Goal: Information Seeking & Learning: Learn about a topic

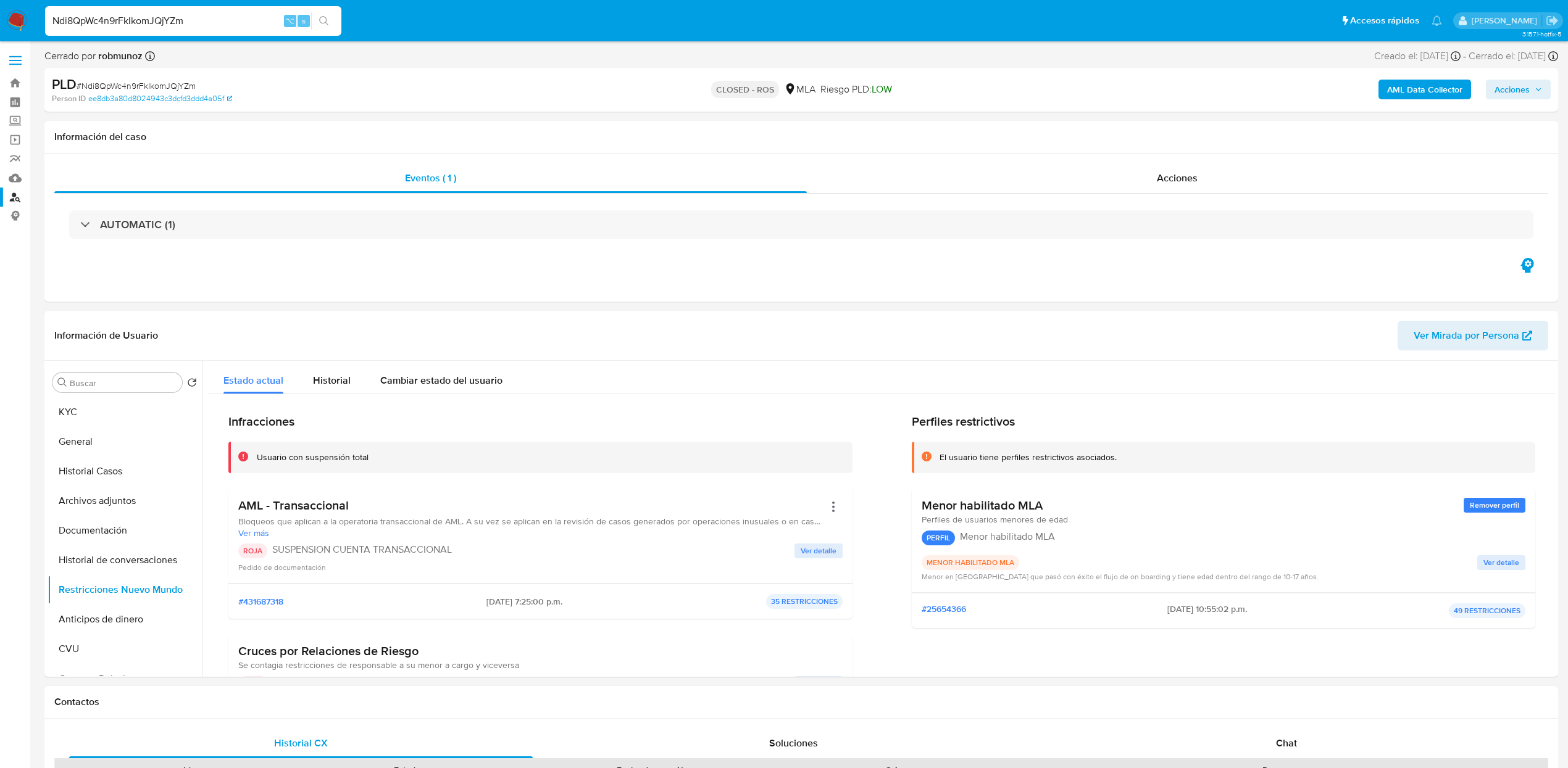
select select "10"
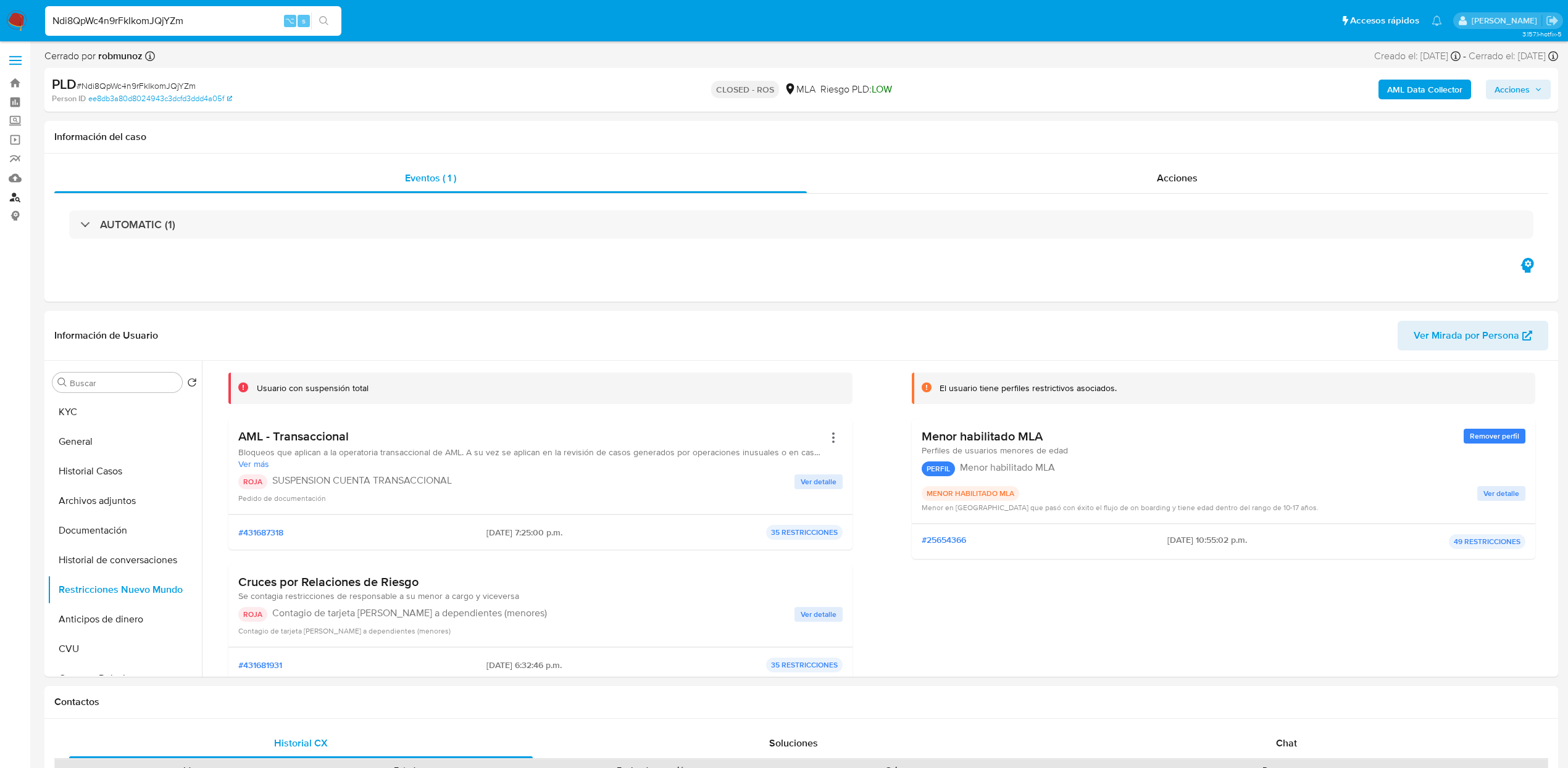
click at [14, 198] on link "Buscador de personas" at bounding box center [74, 197] width 147 height 19
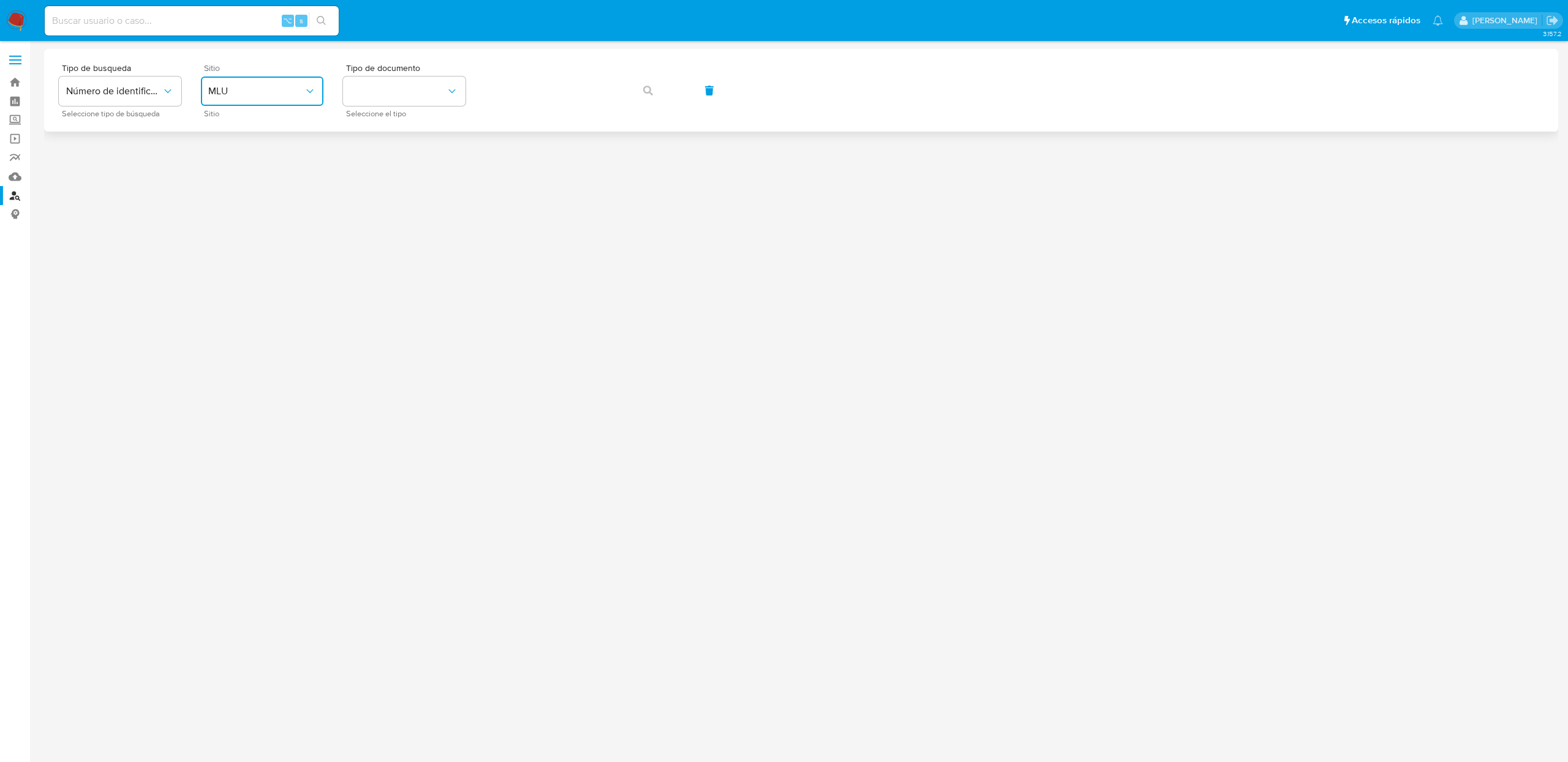
click at [255, 93] on span "MLU" at bounding box center [256, 91] width 96 height 12
click at [238, 152] on div "MLA" at bounding box center [258, 153] width 100 height 29
click at [459, 84] on button "identificationType" at bounding box center [404, 91] width 123 height 29
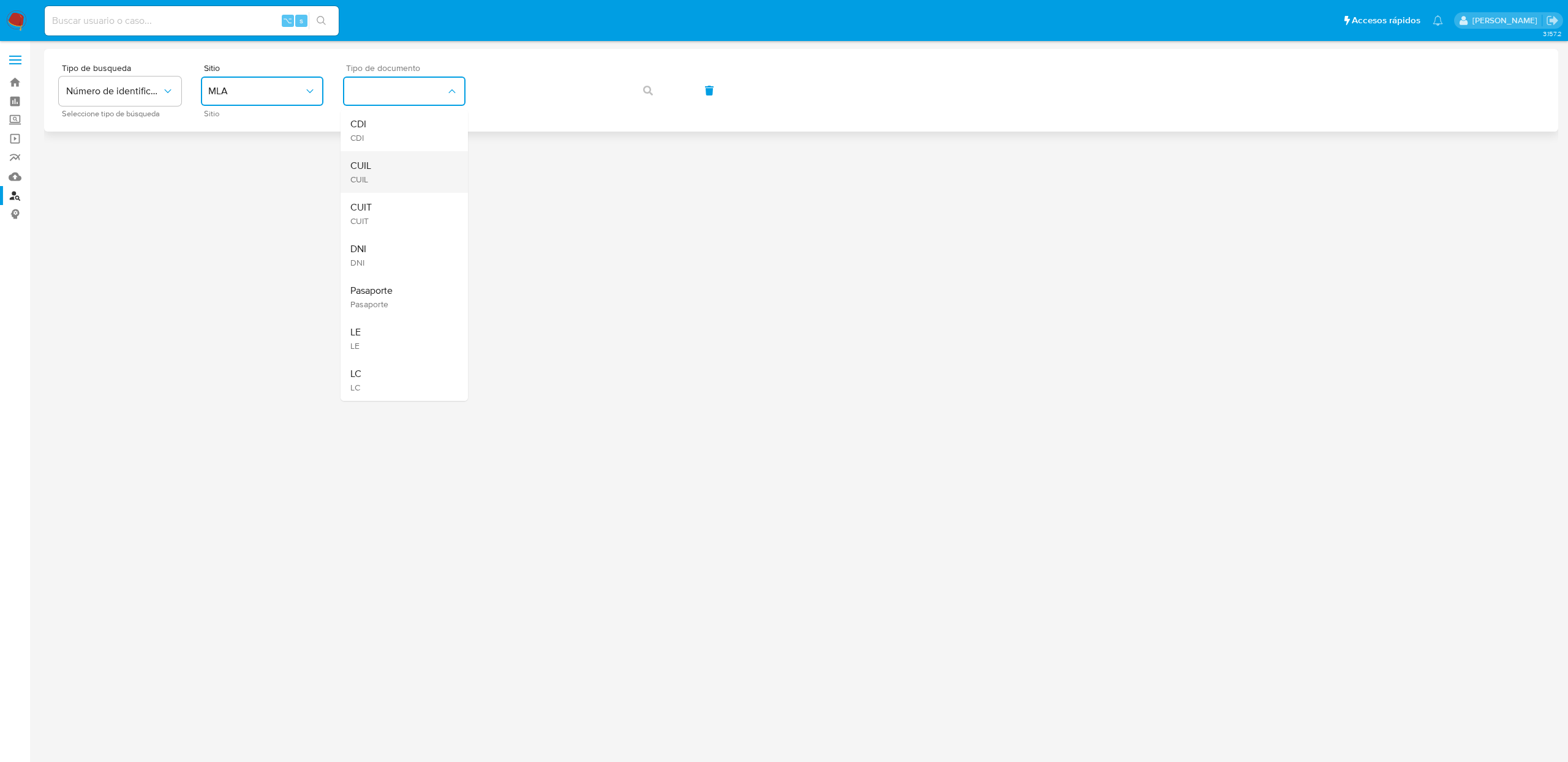
click at [392, 160] on div "CUIL CUIL" at bounding box center [400, 172] width 100 height 41
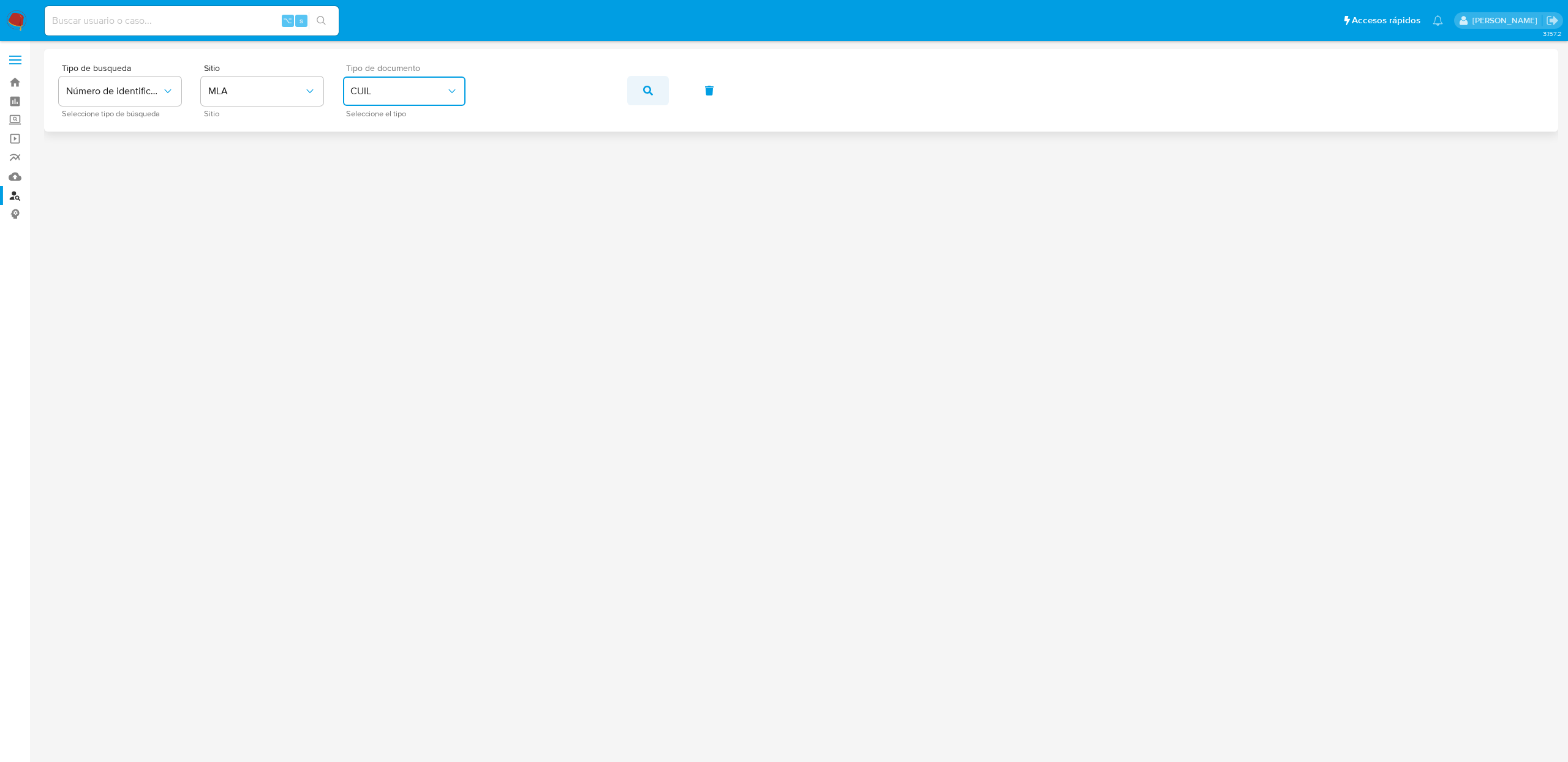
click at [656, 95] on button "button" at bounding box center [648, 90] width 41 height 29
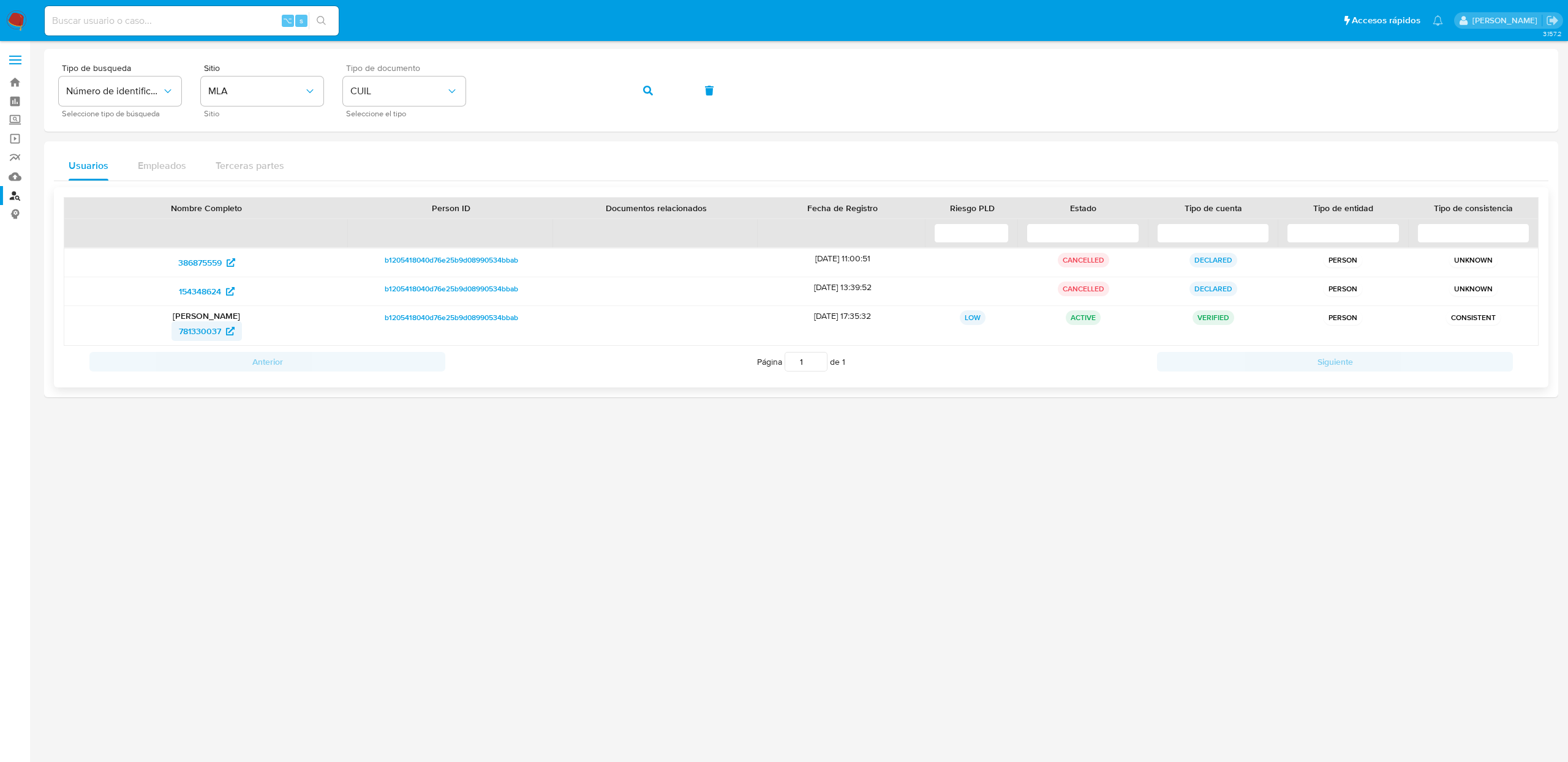
click at [202, 333] on span "781330037" at bounding box center [200, 331] width 42 height 20
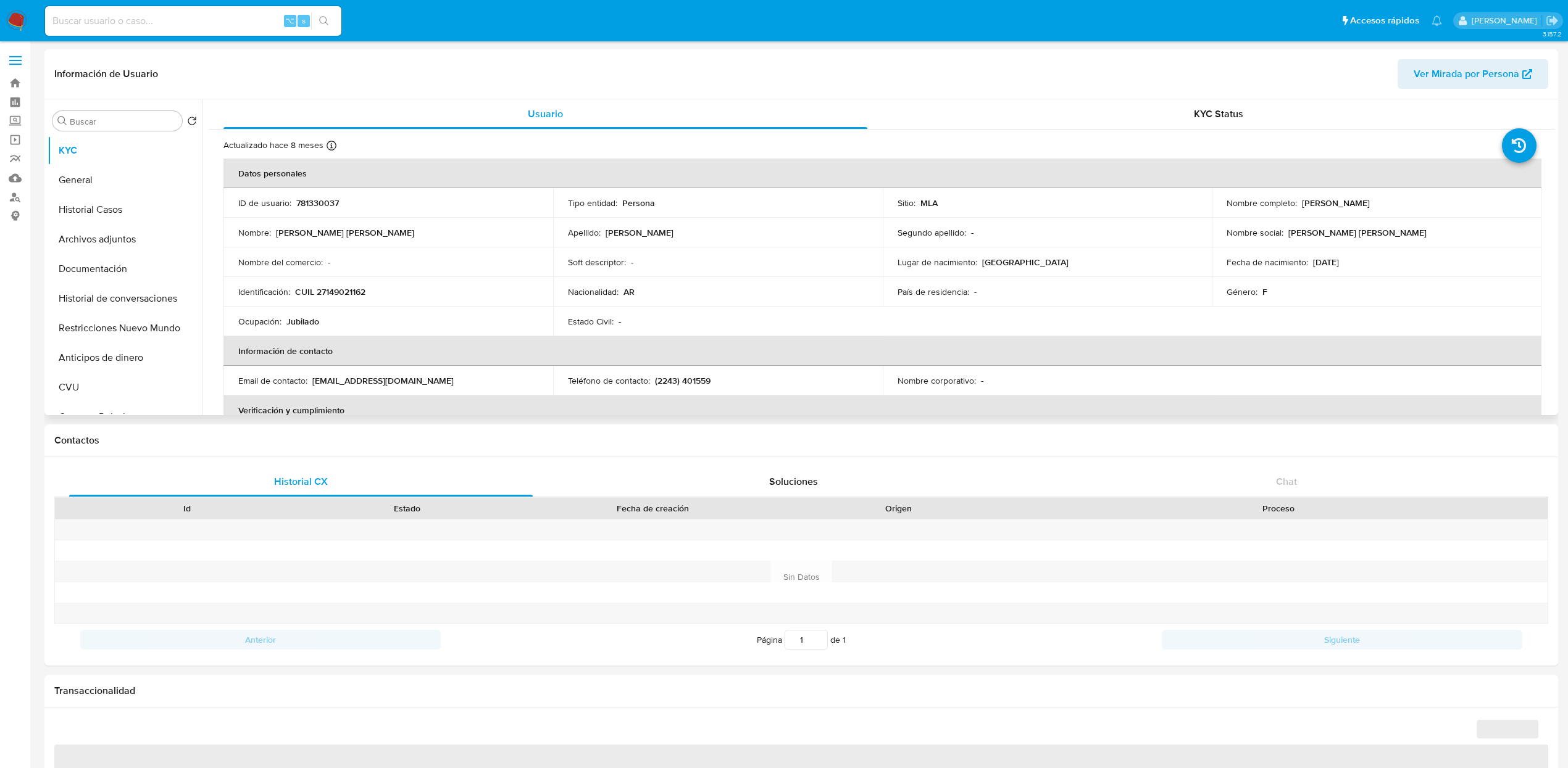
select select "10"
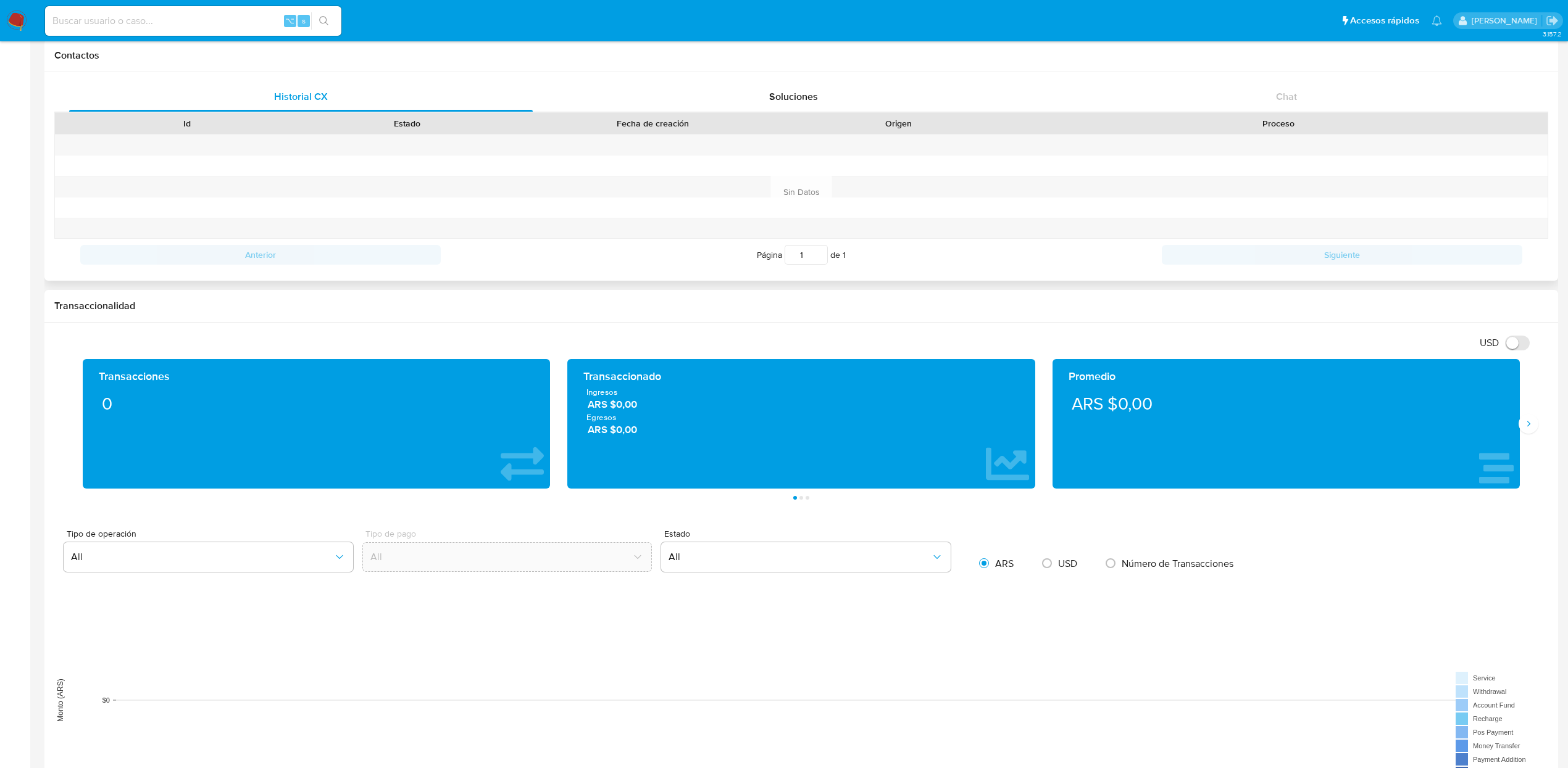
scroll to position [420, 0]
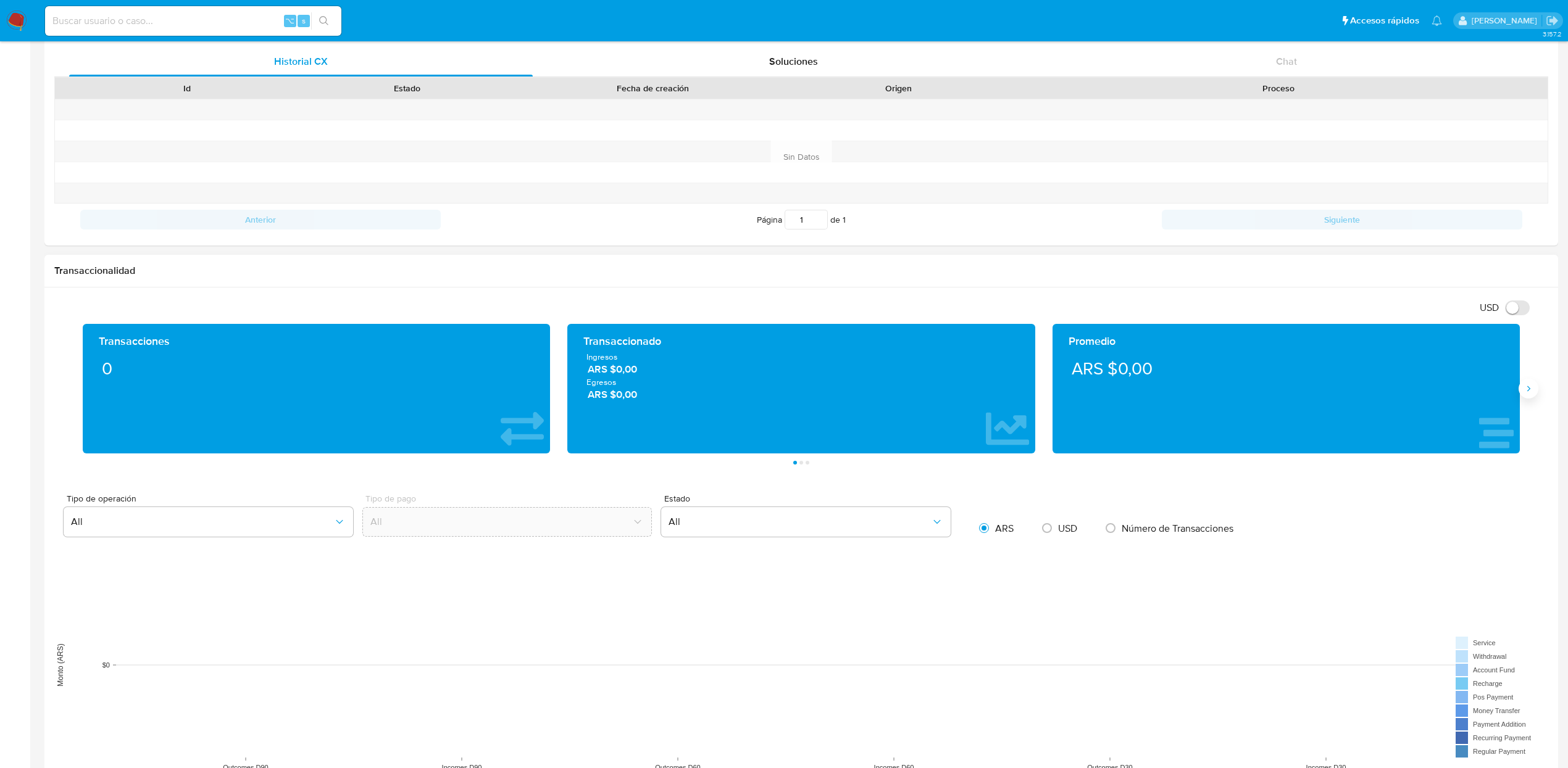
click at [1529, 392] on icon "Siguiente" at bounding box center [1528, 388] width 9 height 9
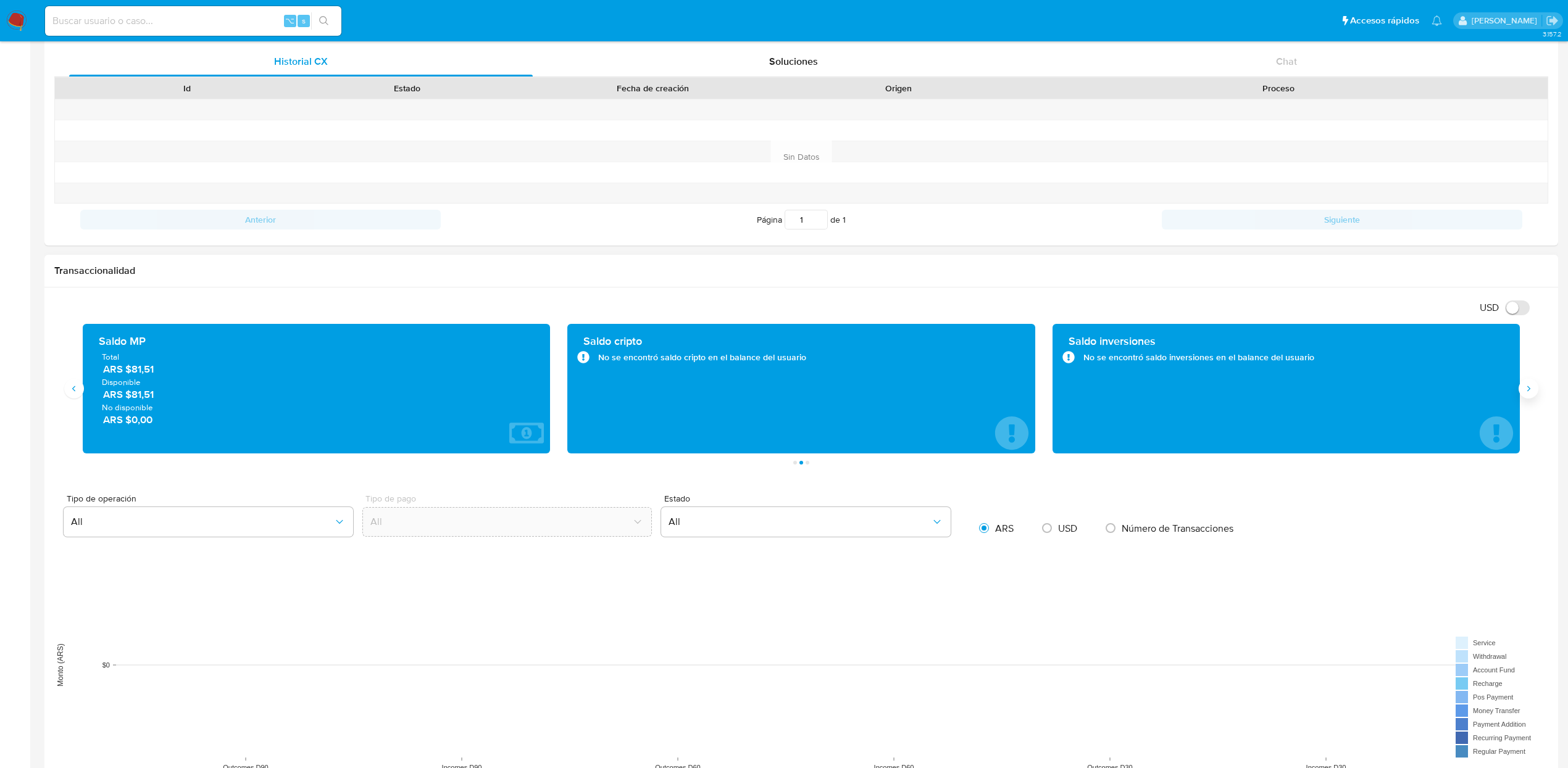
click at [1529, 392] on icon "Siguiente" at bounding box center [1528, 388] width 9 height 9
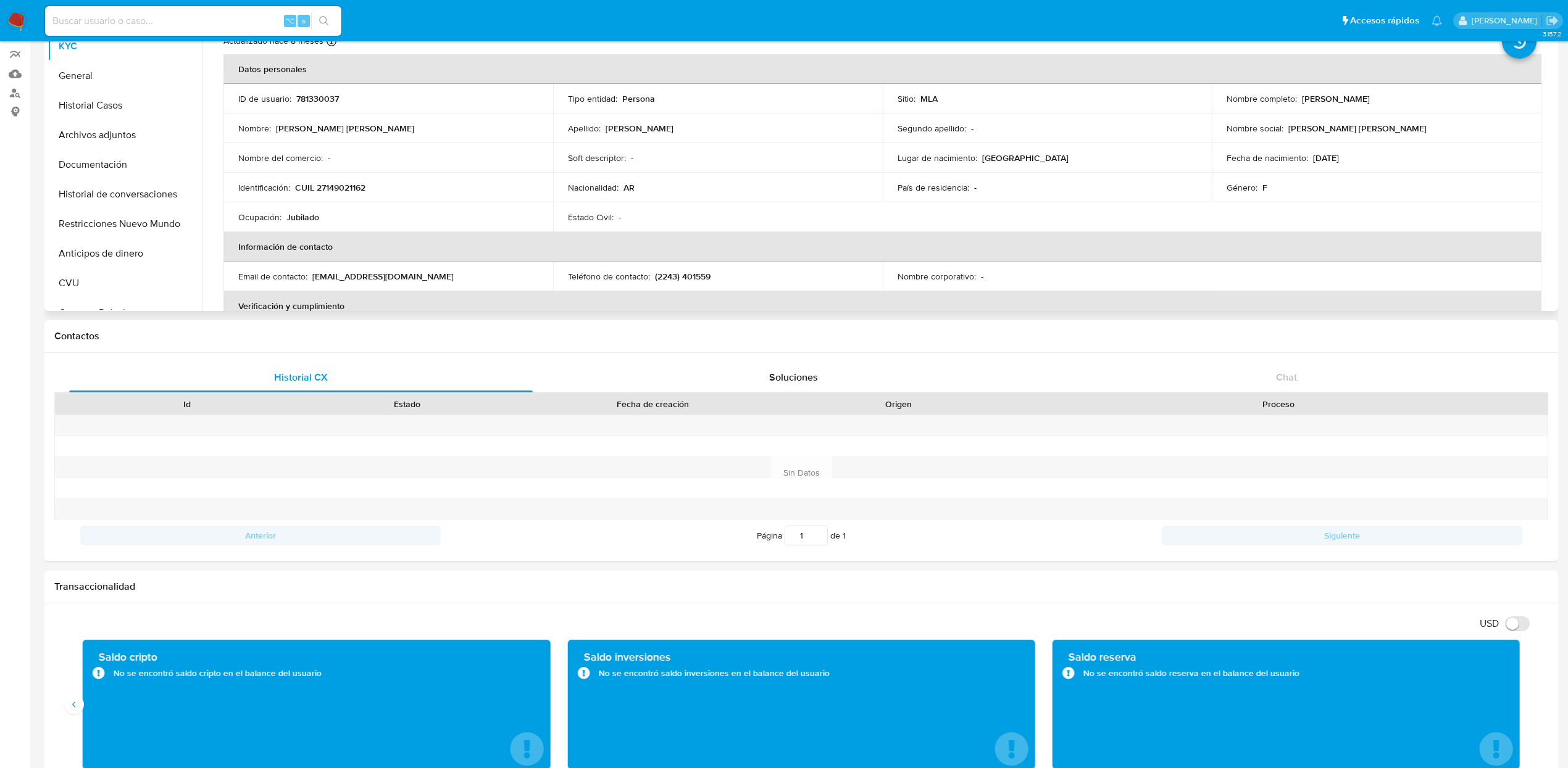
scroll to position [0, 0]
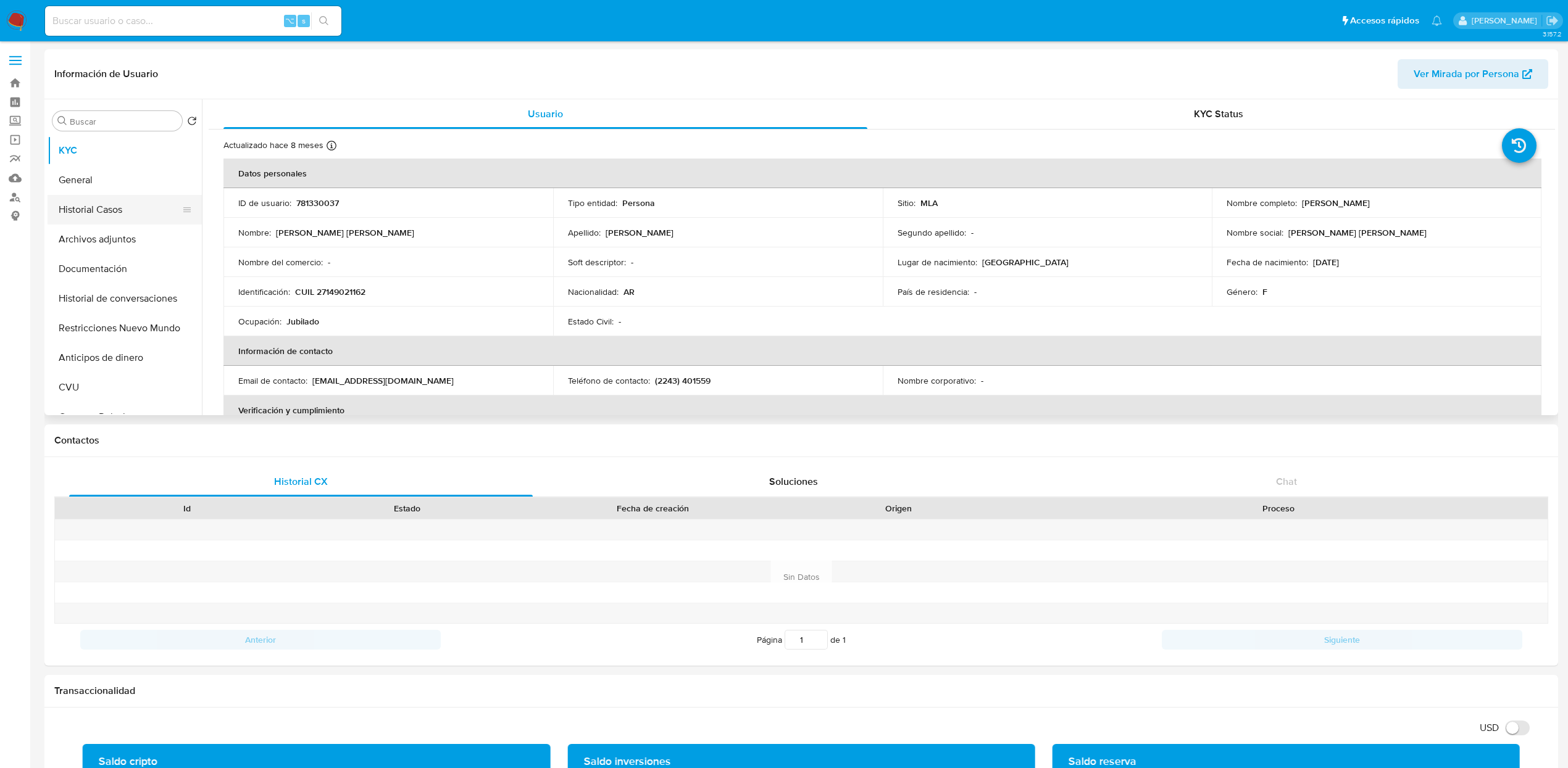
click at [102, 208] on button "Historial Casos" at bounding box center [119, 209] width 145 height 29
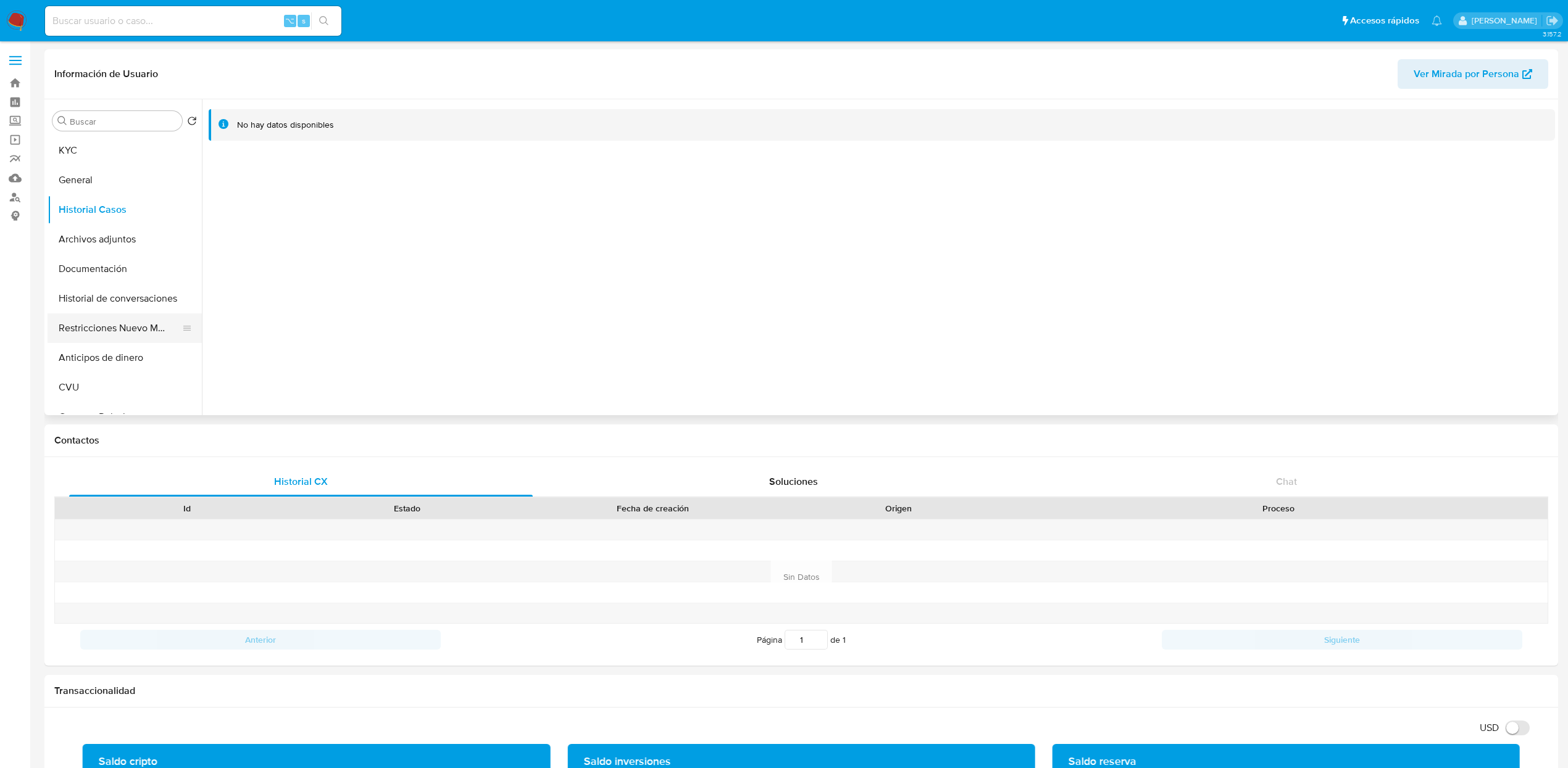
click at [104, 335] on button "Restricciones Nuevo Mundo" at bounding box center [119, 328] width 145 height 29
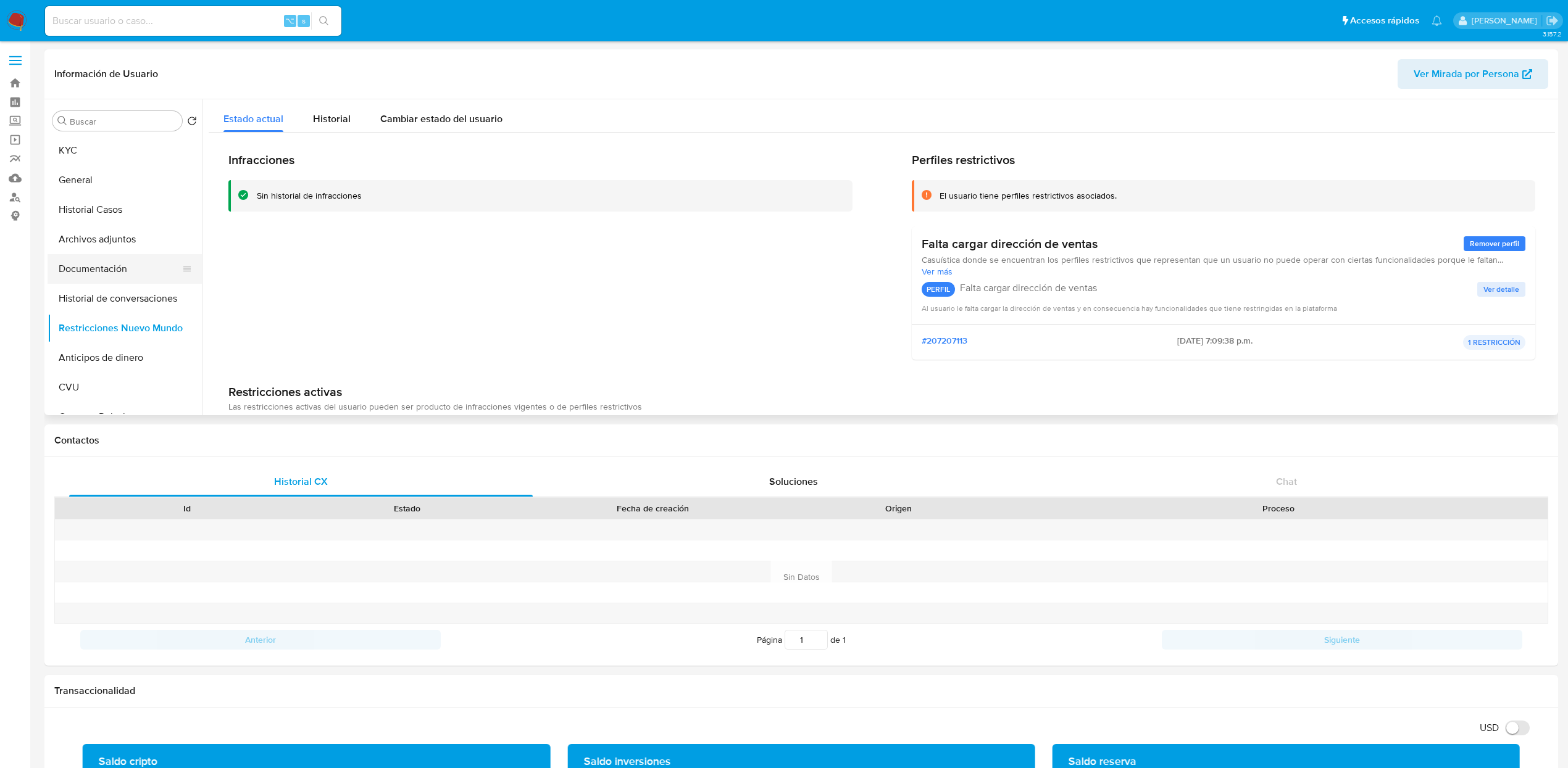
click at [115, 276] on button "Documentación" at bounding box center [119, 268] width 145 height 29
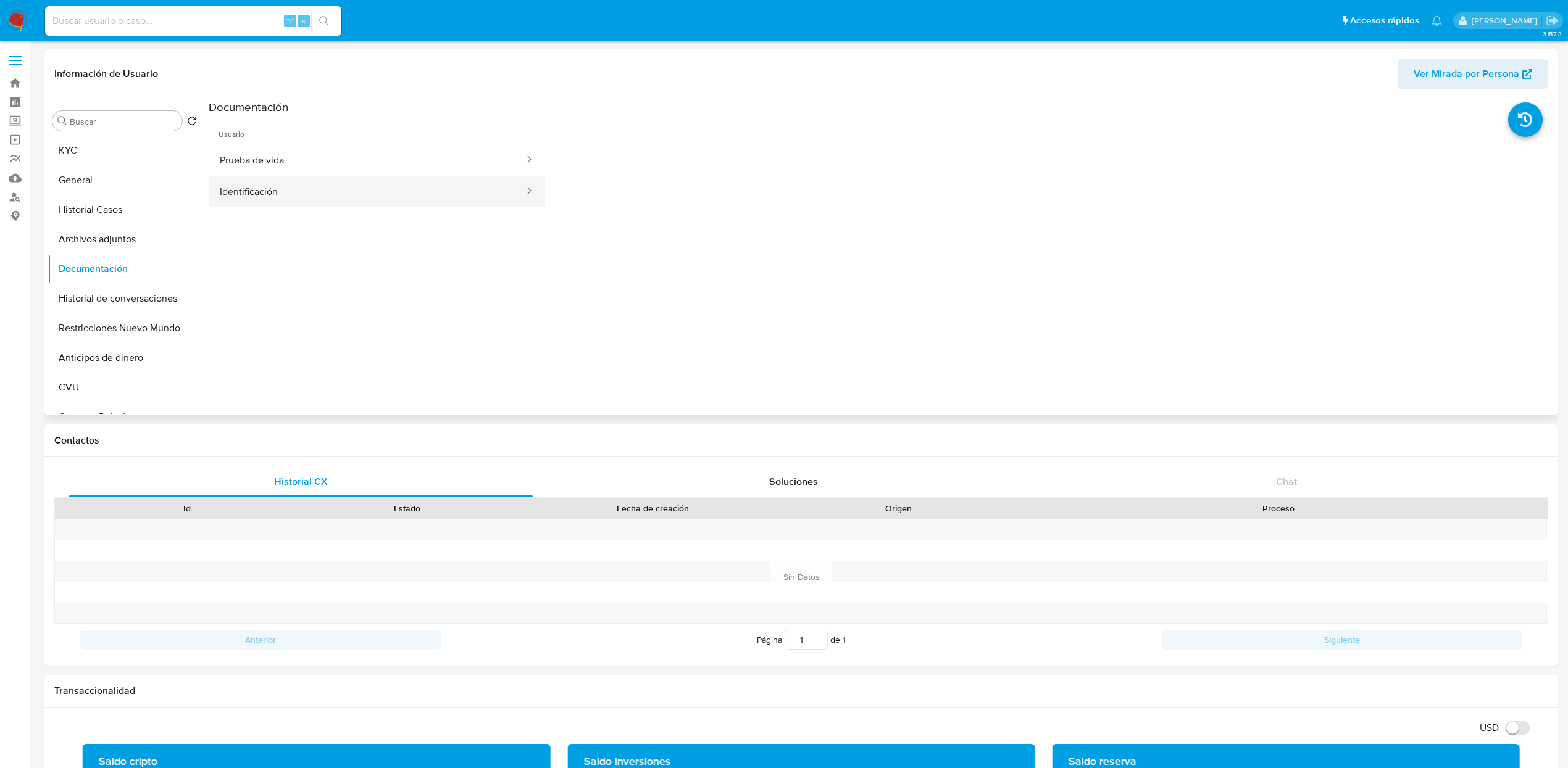
click at [301, 195] on button "Identificación" at bounding box center [366, 191] width 316 height 31
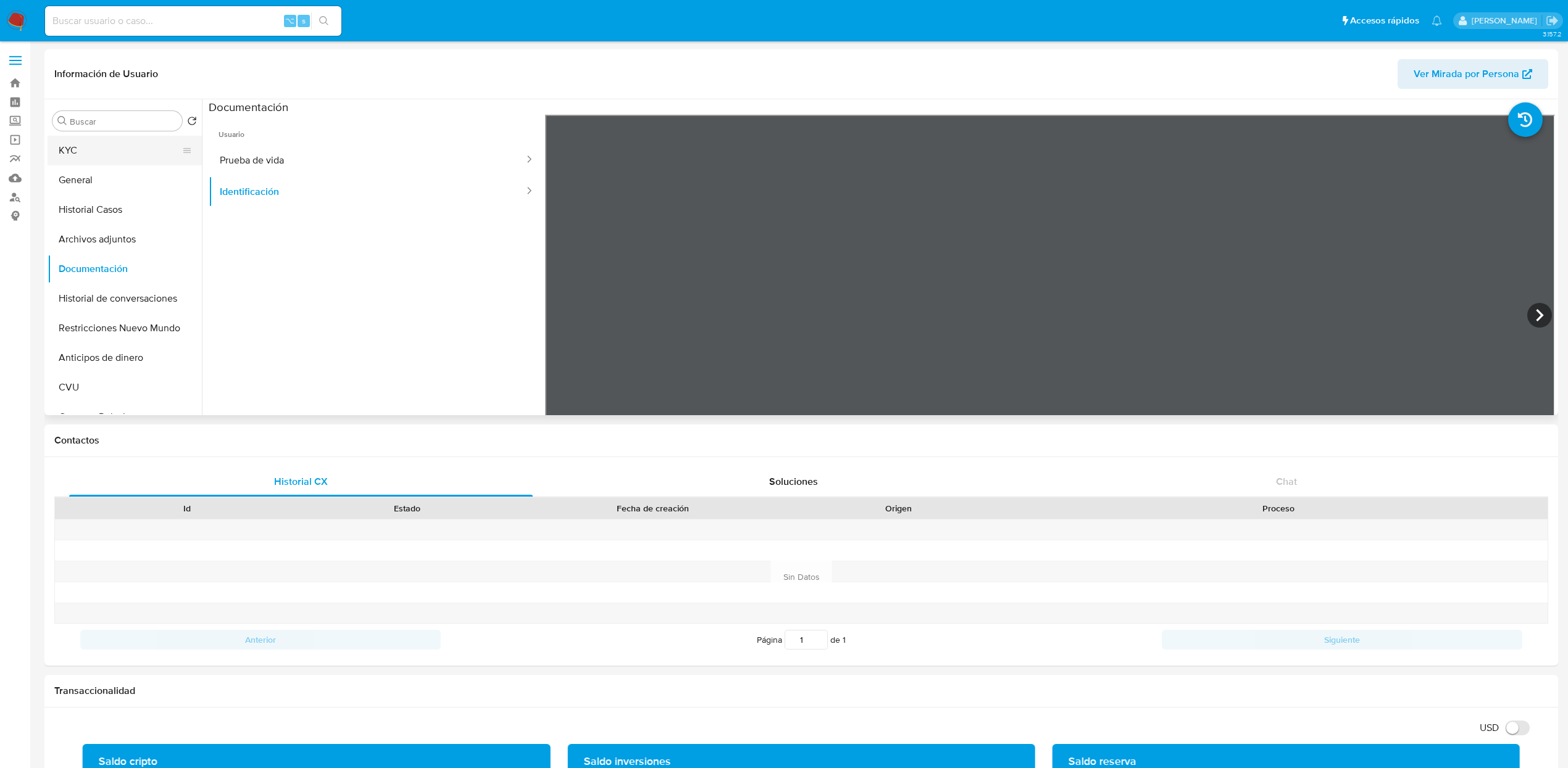
click at [94, 156] on button "KYC" at bounding box center [119, 150] width 145 height 29
